Goal: Information Seeking & Learning: Check status

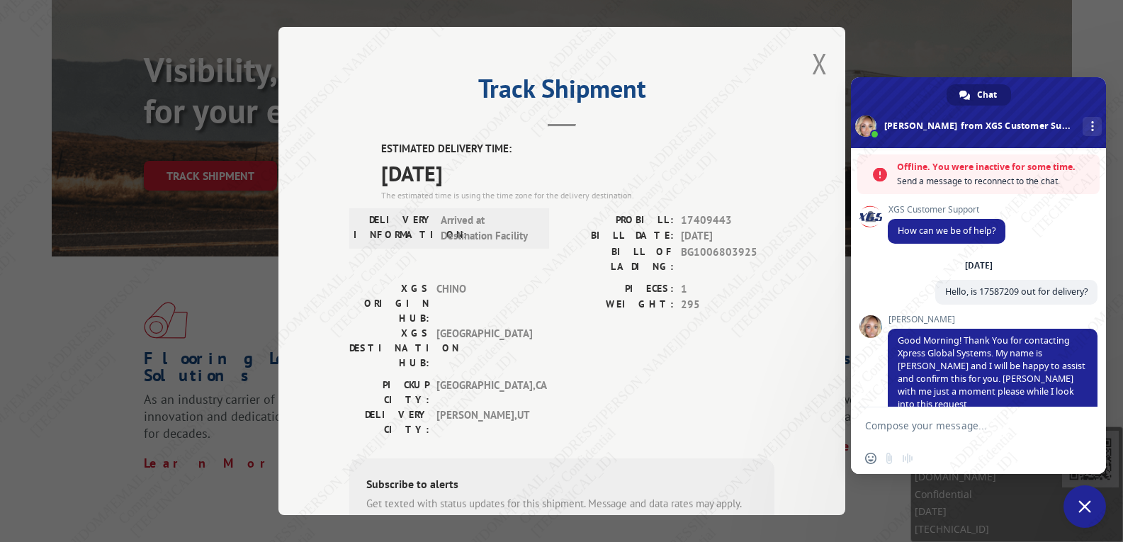
scroll to position [1323, 0]
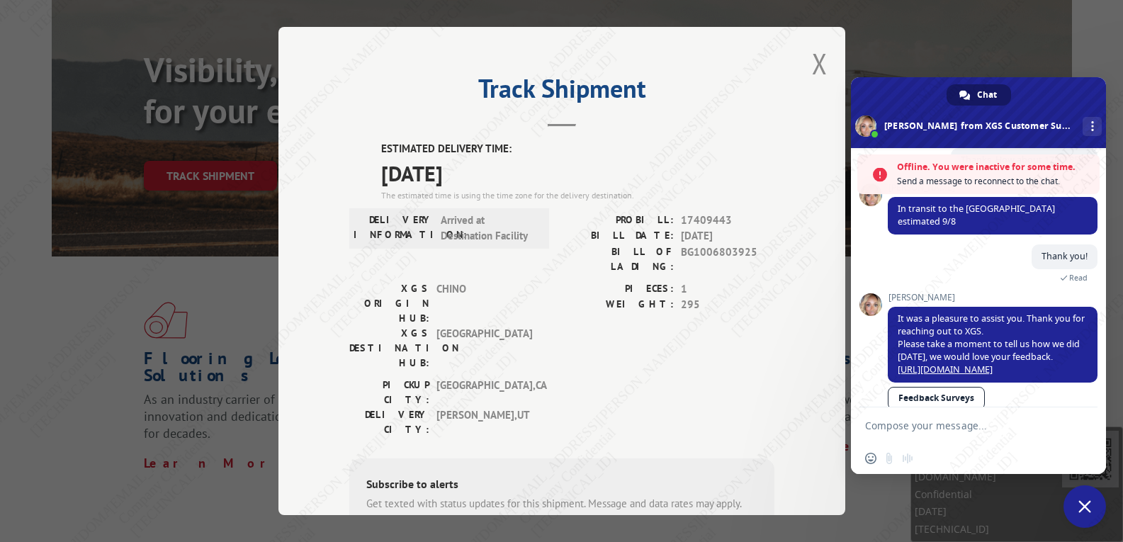
click at [992, 96] on span "Chat" at bounding box center [987, 94] width 20 height 21
click at [1085, 92] on span at bounding box center [978, 112] width 255 height 71
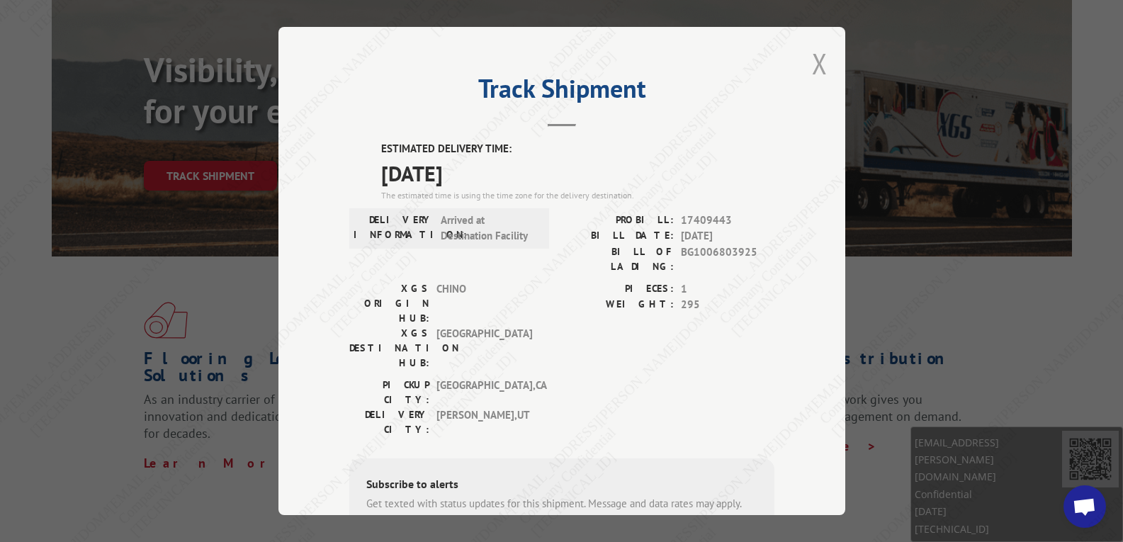
click at [812, 70] on button "Close modal" at bounding box center [820, 64] width 16 height 38
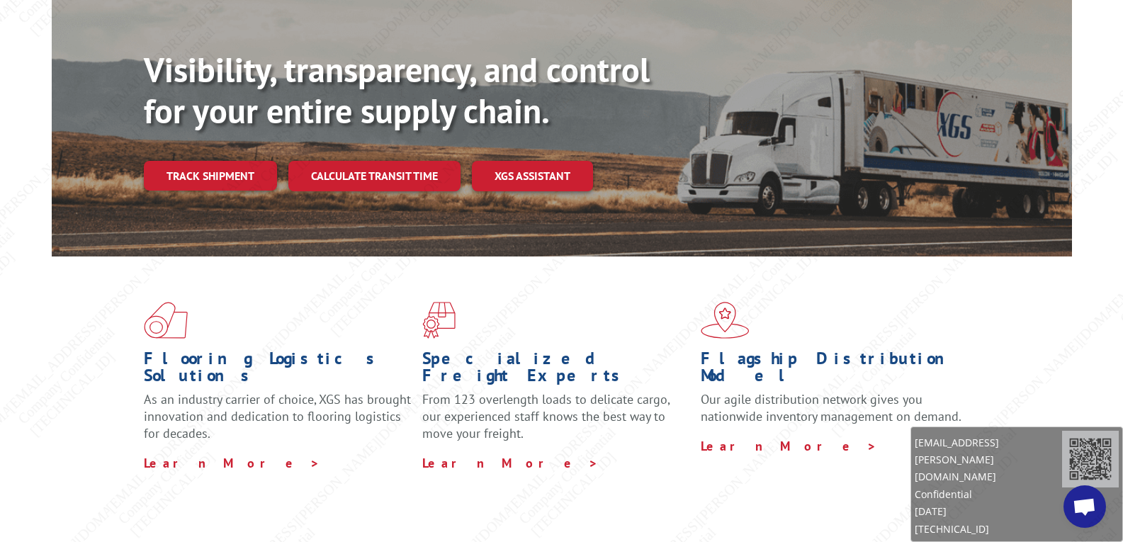
scroll to position [0, 0]
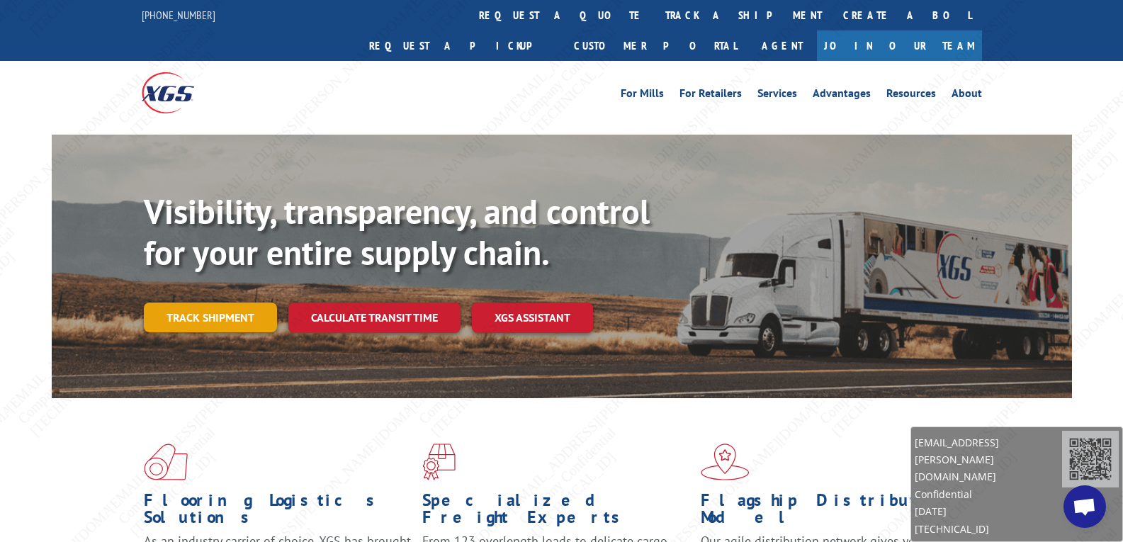
click at [239, 303] on link "Track shipment" at bounding box center [210, 318] width 133 height 30
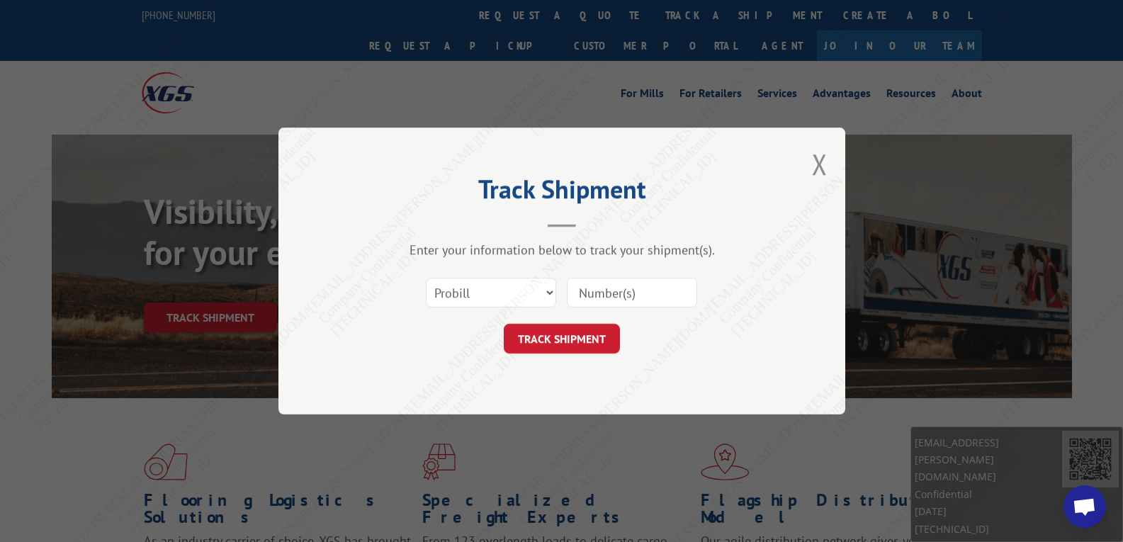
click at [633, 303] on input at bounding box center [632, 293] width 130 height 30
paste input "17501656"
type input "17501656"
click at [548, 339] on button "TRACK SHIPMENT" at bounding box center [562, 339] width 116 height 30
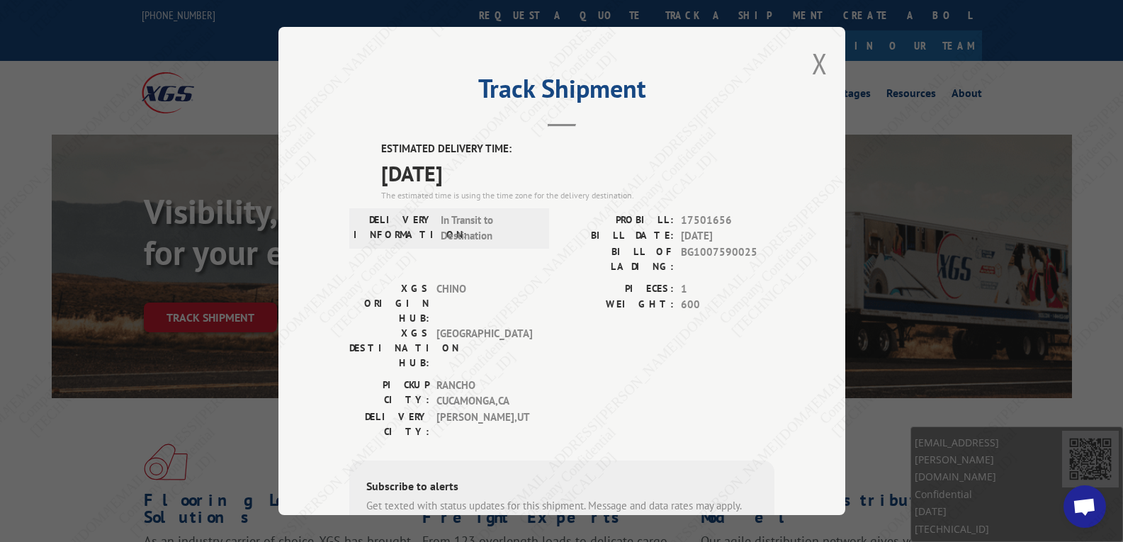
click at [391, 125] on div "Track Shipment ESTIMATED DELIVERY TIME: [DATE] The estimated time is using the …" at bounding box center [561, 271] width 567 height 488
